Goal: Transaction & Acquisition: Purchase product/service

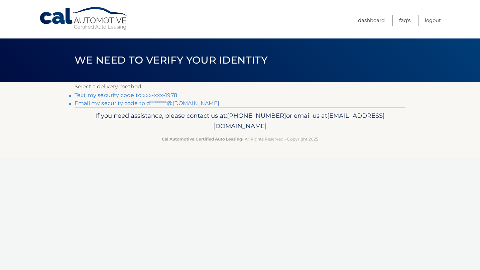
click at [131, 96] on link "Text my security code to xxx-xxx-1978" at bounding box center [126, 95] width 103 height 6
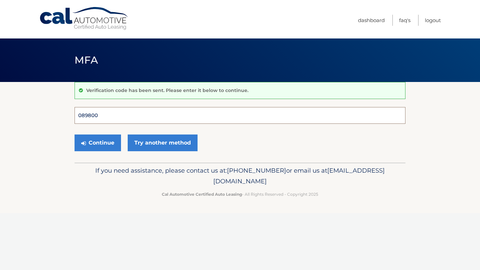
type input "089800"
click at [98, 142] on button "Continue" at bounding box center [98, 142] width 46 height 17
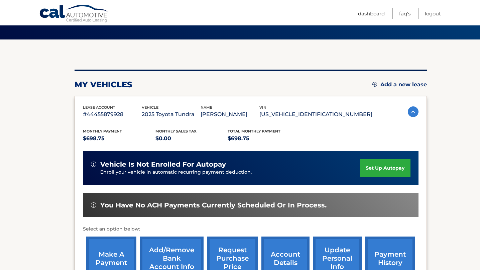
scroll to position [62, 0]
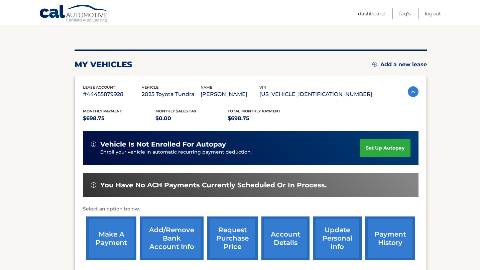
click at [109, 235] on link "make a payment" at bounding box center [111, 238] width 50 height 44
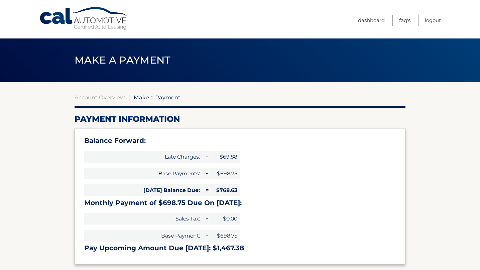
select select "NzM3YTQzNGMtY2I3Zi00MTNlLWI5ZjEtM2EzZmE1ZDMyYTQ5"
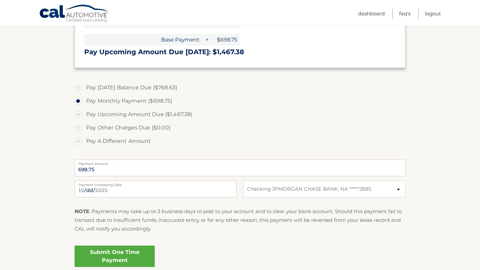
scroll to position [207, 0]
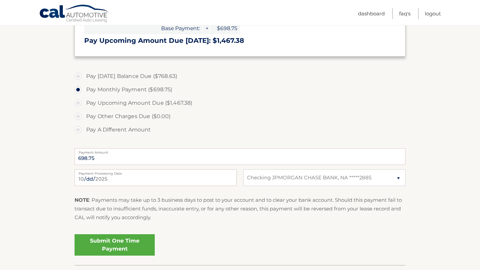
click at [118, 236] on link "Submit One Time Payment" at bounding box center [115, 244] width 80 height 21
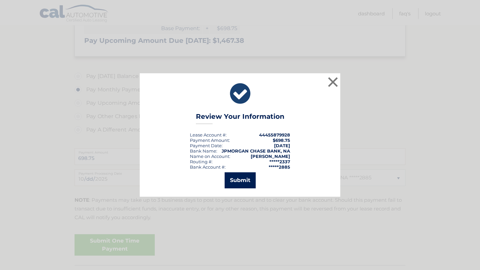
click at [243, 178] on button "Submit" at bounding box center [240, 180] width 31 height 16
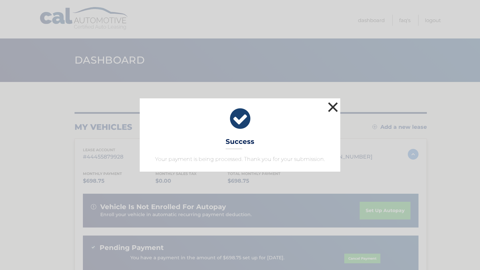
click at [332, 104] on button "×" at bounding box center [332, 106] width 13 height 13
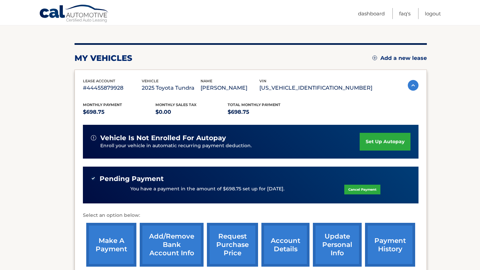
scroll to position [101, 0]
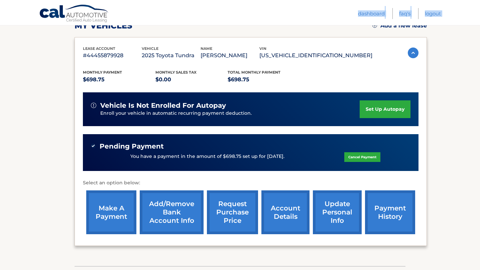
click at [20, 0] on html "Cal Automotive Menu Dashboard FAQ's Logout" at bounding box center [240, 34] width 480 height 270
